Goal: Task Accomplishment & Management: Use online tool/utility

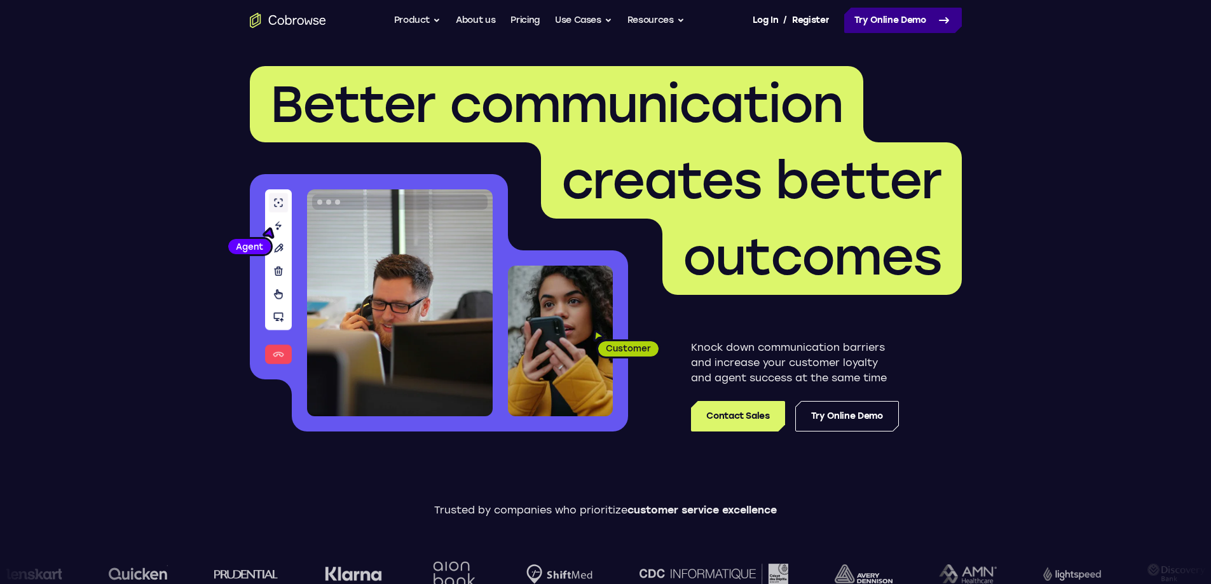
click at [929, 25] on link "Try Online Demo" at bounding box center [904, 20] width 118 height 25
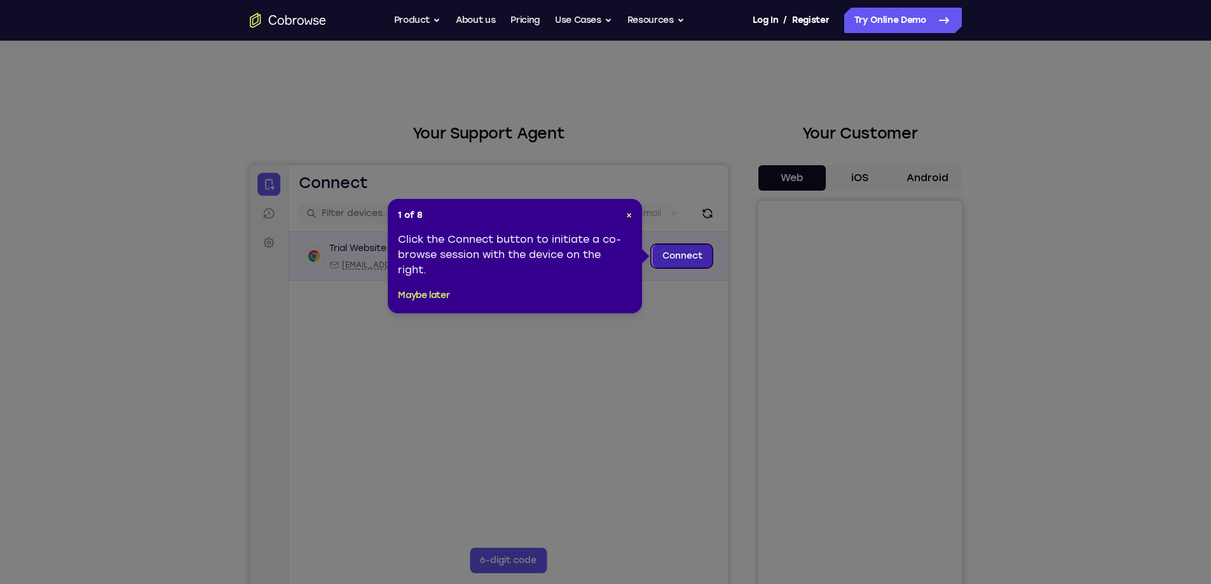
click at [660, 249] on link "Connect" at bounding box center [682, 256] width 60 height 23
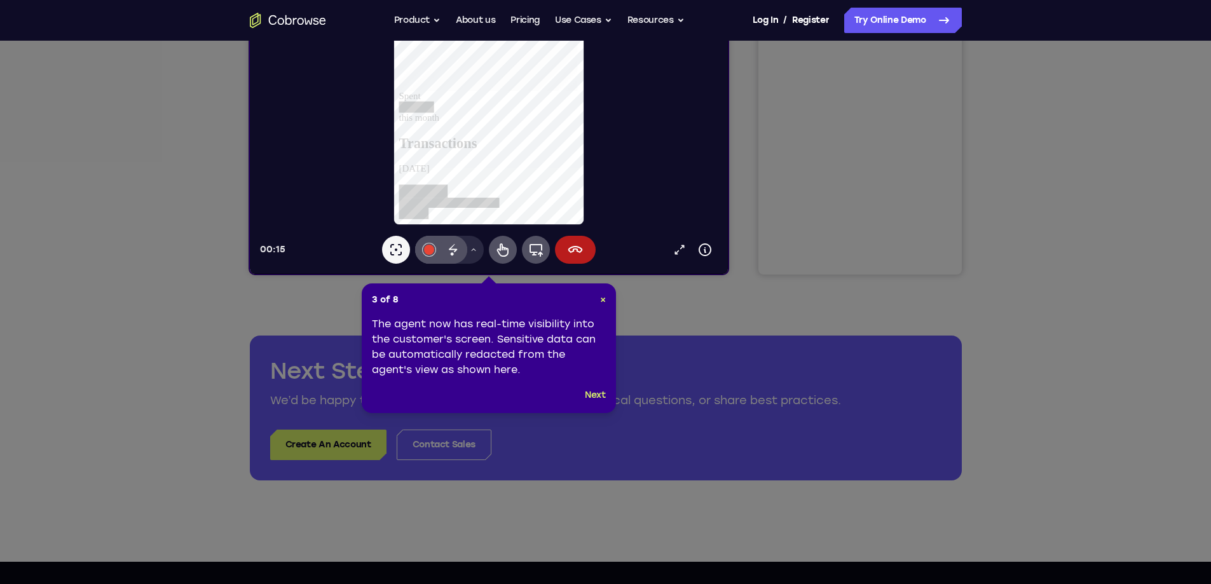
scroll to position [318, 0]
click at [595, 395] on button "Next" at bounding box center [595, 394] width 21 height 15
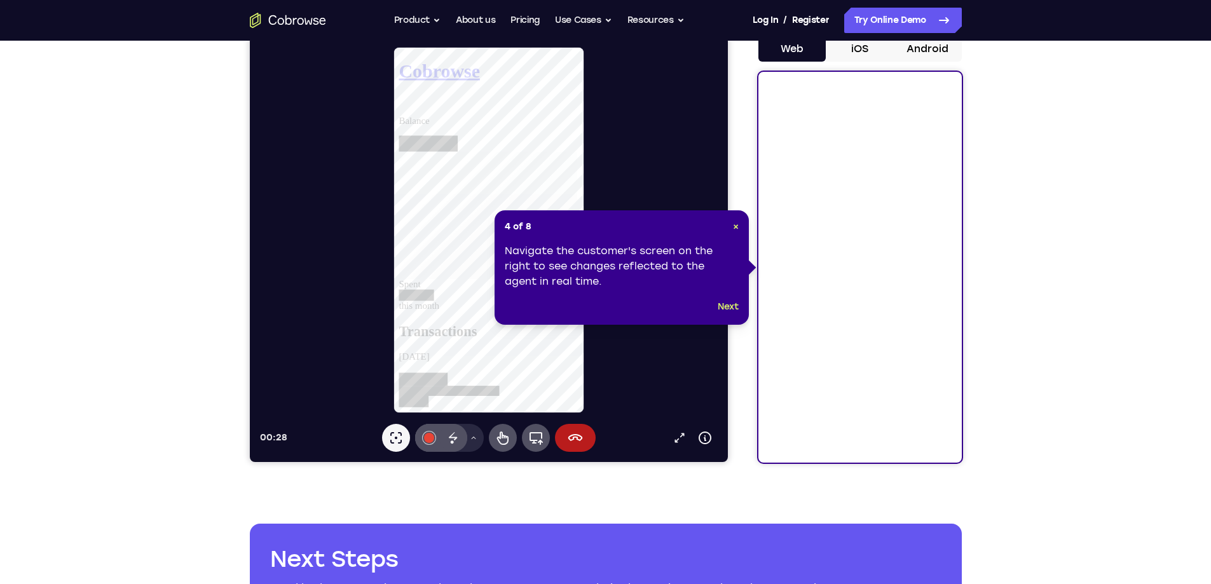
scroll to position [127, 0]
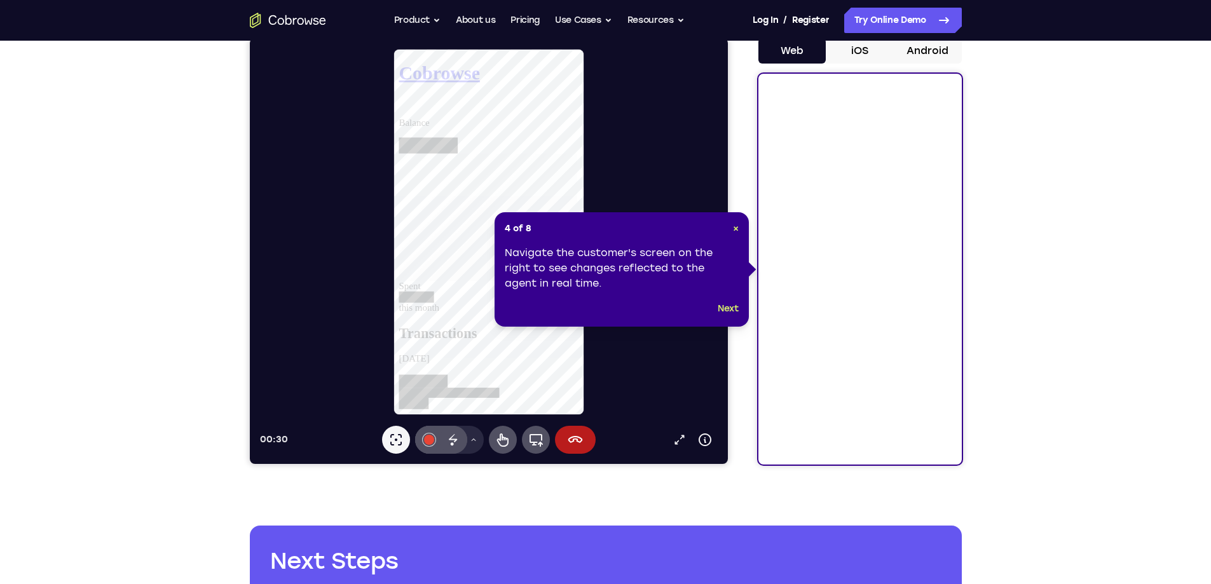
click at [712, 310] on footer "Next" at bounding box center [622, 308] width 234 height 15
click at [721, 308] on button "Next" at bounding box center [728, 308] width 21 height 15
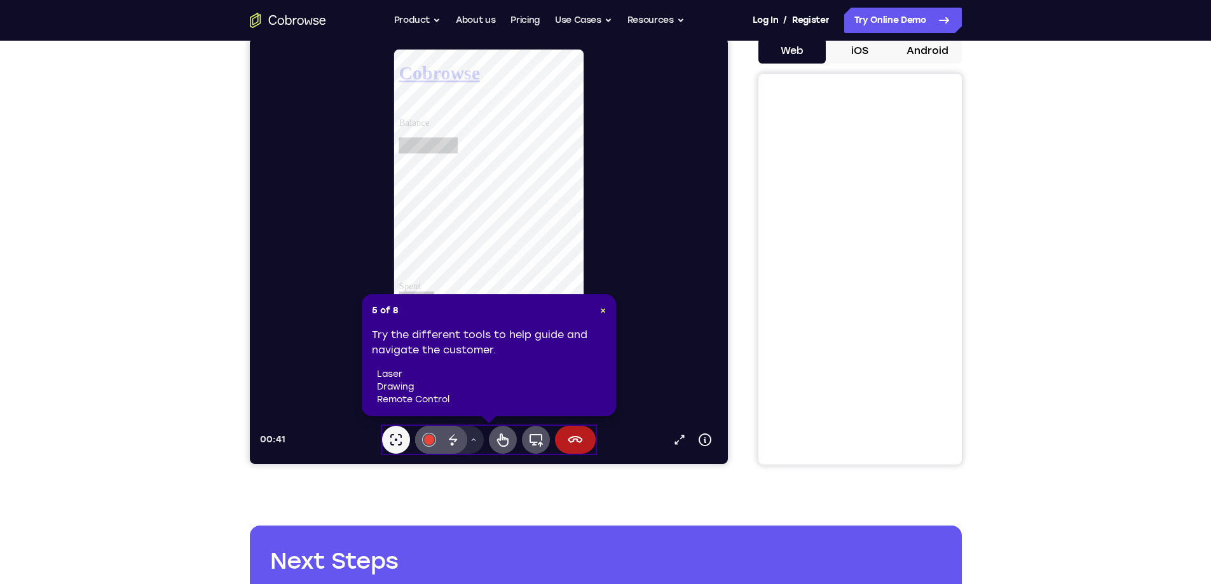
click at [606, 310] on div "5 of 8 × Try the different tools to help guide and navigate the customer. laser…" at bounding box center [489, 355] width 254 height 122
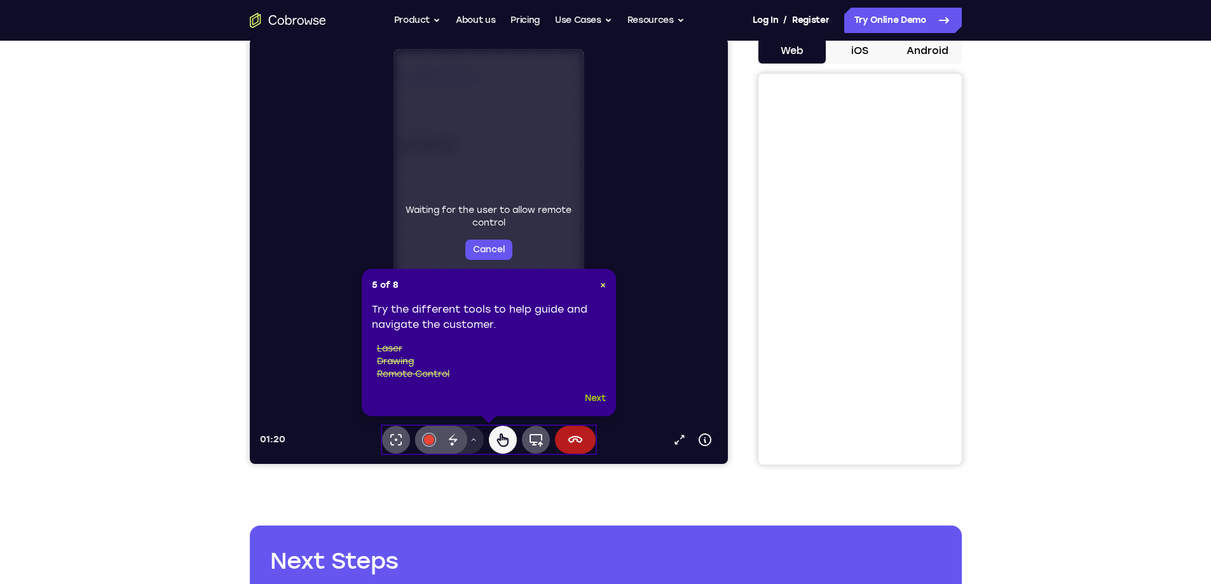
click at [598, 397] on button "Next" at bounding box center [595, 398] width 21 height 15
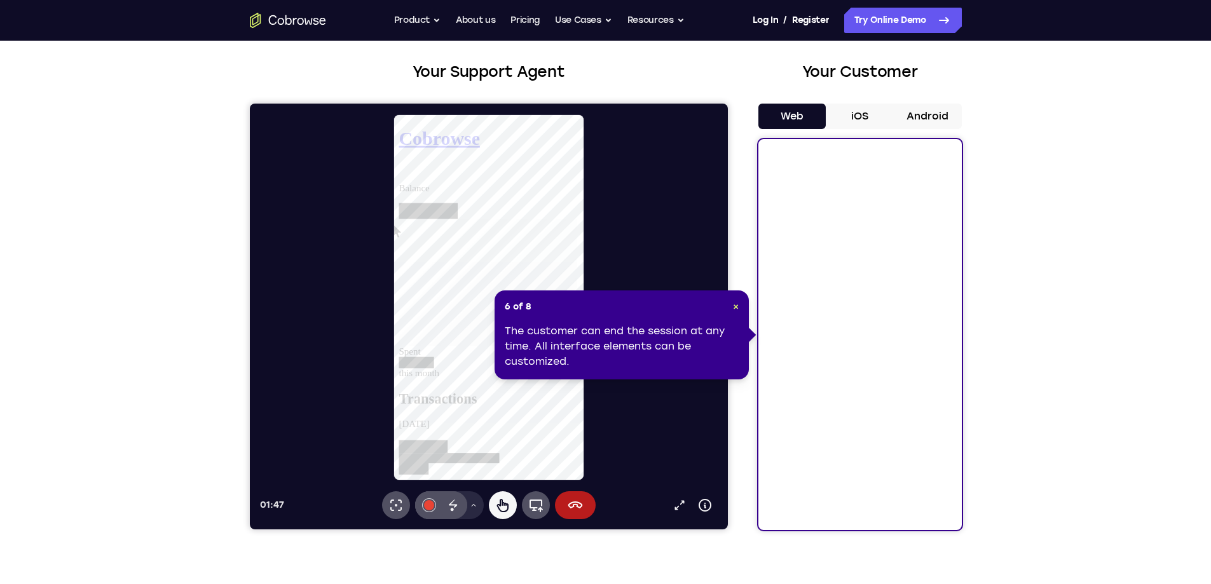
scroll to position [0, 0]
